Goal: Transaction & Acquisition: Purchase product/service

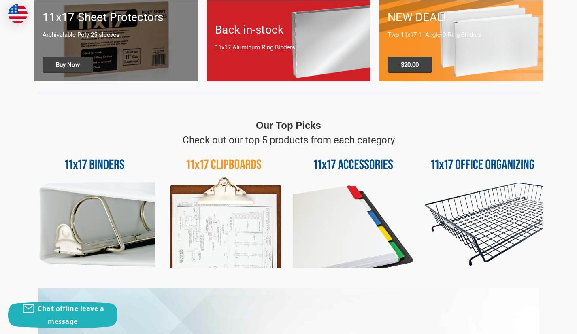
scroll to position [295, 0]
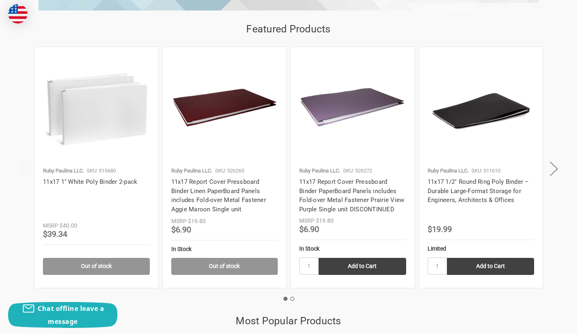
click at [254, 274] on link "Out of stock" at bounding box center [224, 266] width 107 height 17
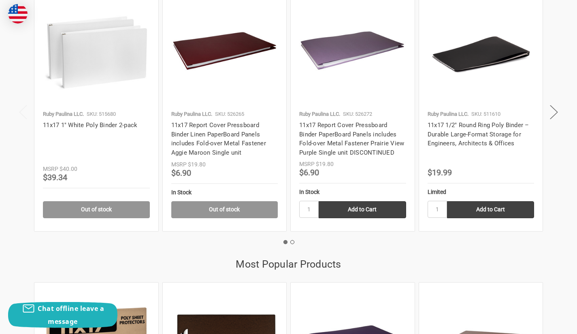
scroll to position [866, 0]
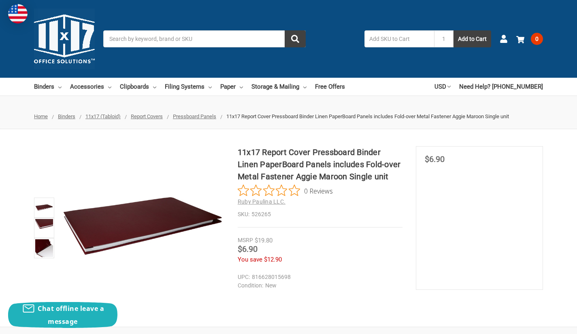
click at [246, 291] on div "11x17 Report Cover Pressboard Binder Linen PaperBoard Panels includes Fold-over…" at bounding box center [288, 227] width 577 height 163
